Goal: Information Seeking & Learning: Learn about a topic

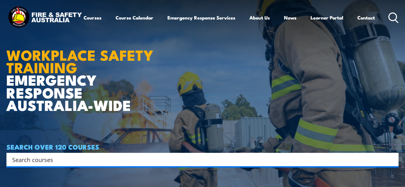
click at [36, 162] on input "Search input" at bounding box center [198, 160] width 372 height 10
type input "cert 3"
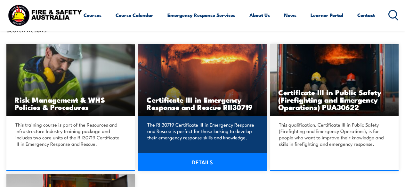
scroll to position [148, 0]
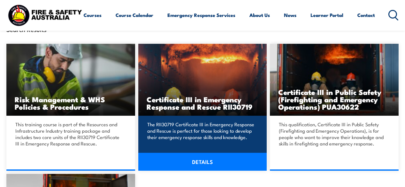
click at [221, 106] on h3 "Certificate III in Emergency Response and Rescue RII30719" at bounding box center [203, 103] width 112 height 15
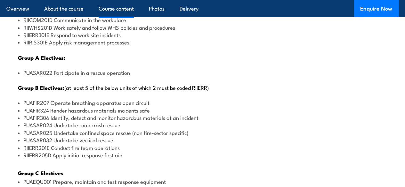
scroll to position [849, 0]
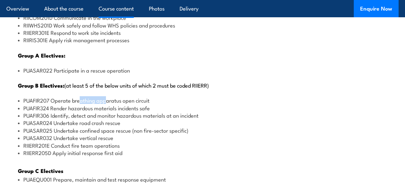
drag, startPoint x: 79, startPoint y: 115, endPoint x: 104, endPoint y: 116, distance: 25.0
click at [104, 104] on li "PUAFIR207 Operate breathing apparatus open circuit" at bounding box center [202, 100] width 369 height 7
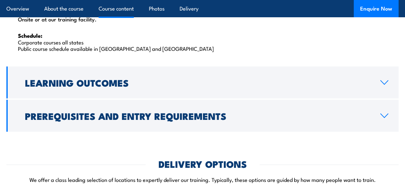
scroll to position [1118, 0]
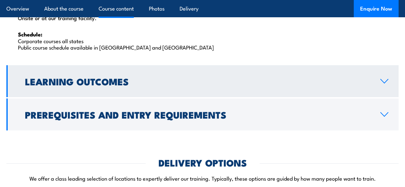
click at [126, 85] on h2 "Learning Outcomes" at bounding box center [197, 81] width 345 height 8
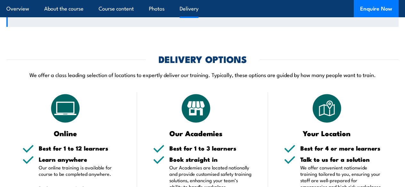
scroll to position [887, 0]
